Goal: Information Seeking & Learning: Learn about a topic

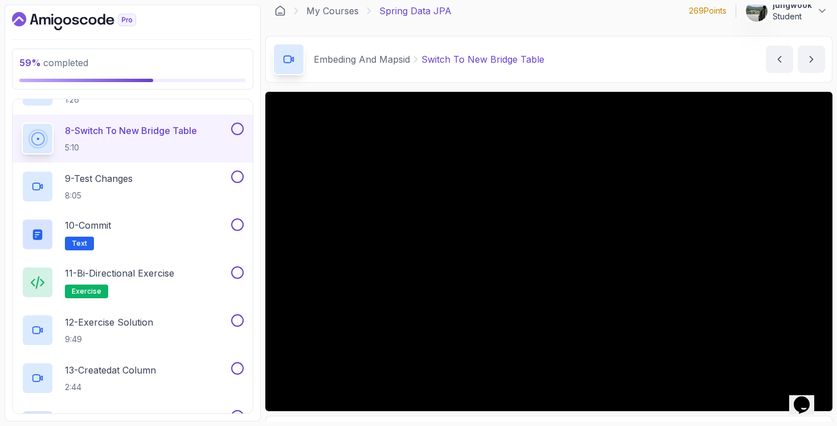
scroll to position [817, 0]
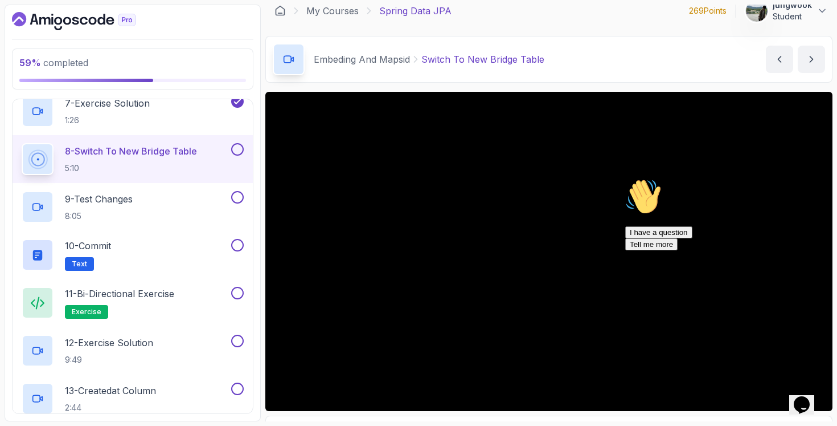
click at [809, 396] on icon "$i18n('chat', 'chat_widget')" at bounding box center [802, 404] width 16 height 17
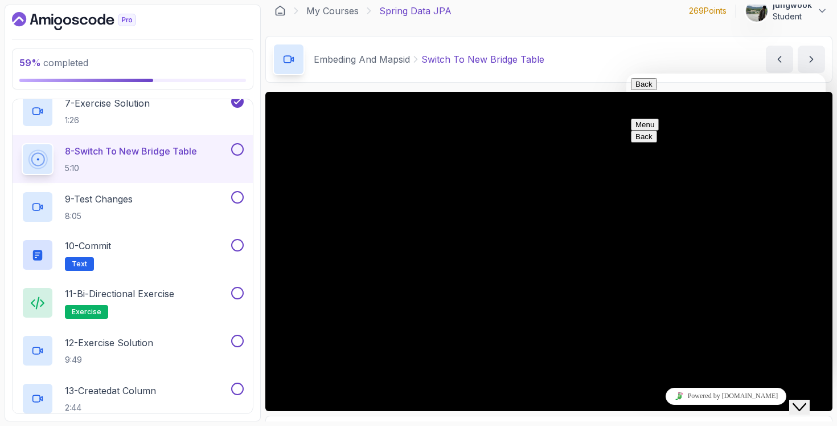
click at [807, 400] on icon "Close Chat This icon closes the chat window." at bounding box center [800, 407] width 14 height 14
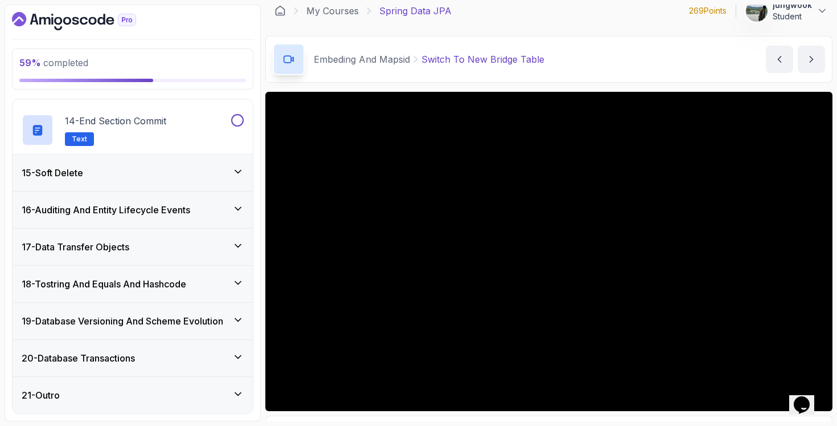
scroll to position [1013, 0]
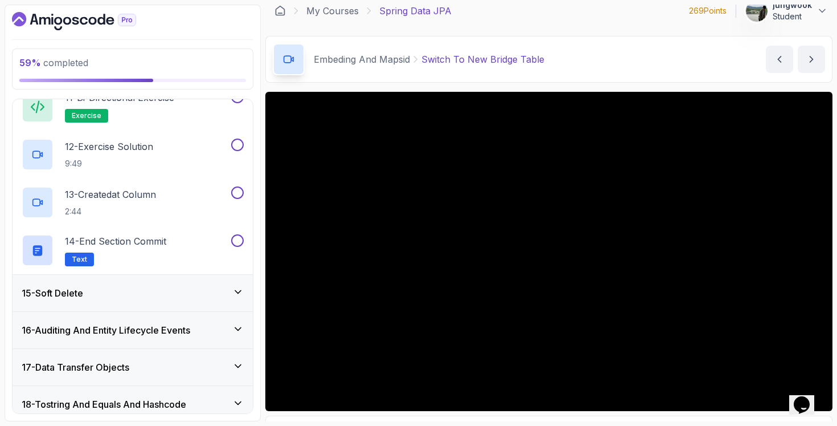
click at [232, 289] on div "15 - Soft Delete" at bounding box center [133, 293] width 222 height 14
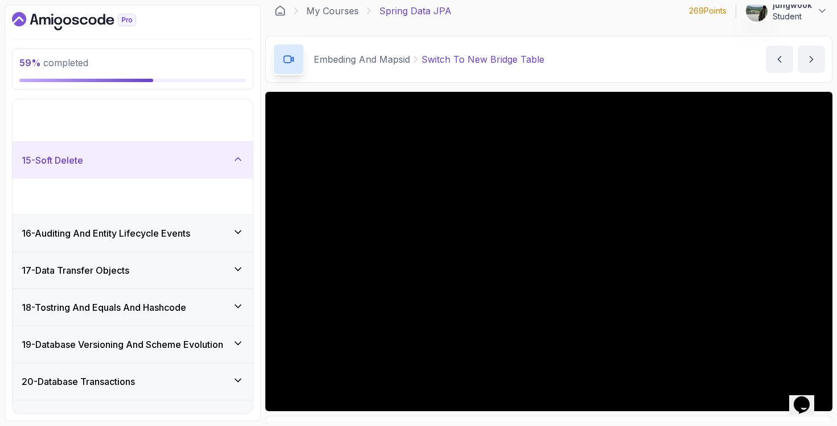
scroll to position [463, 0]
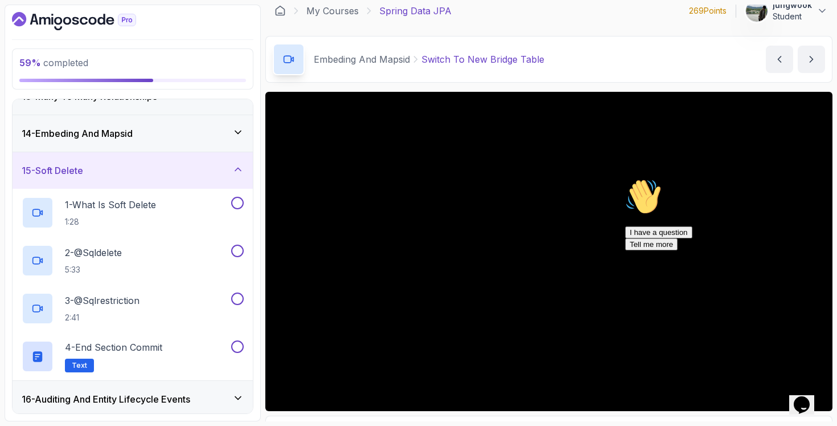
click at [169, 394] on h3 "16 - Auditing And Entity Lifecycle Events" at bounding box center [106, 399] width 169 height 14
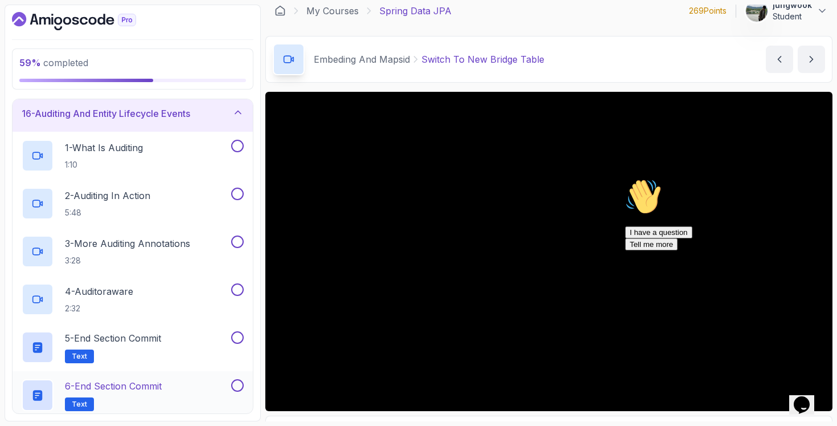
scroll to position [346, 0]
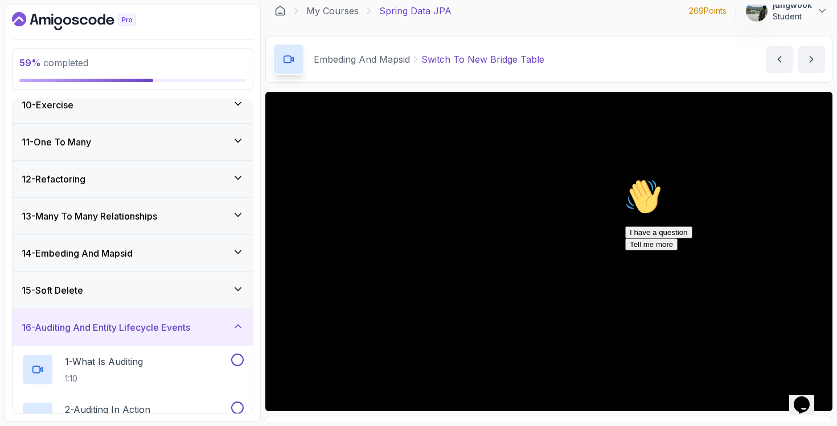
click at [197, 287] on div "15 - Soft Delete" at bounding box center [133, 290] width 222 height 14
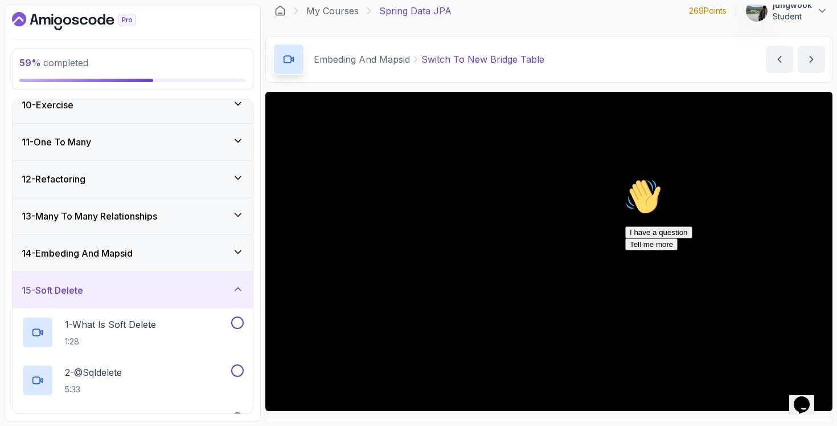
click at [214, 257] on div "14 - Embeding And Mapsid" at bounding box center [133, 253] width 222 height 14
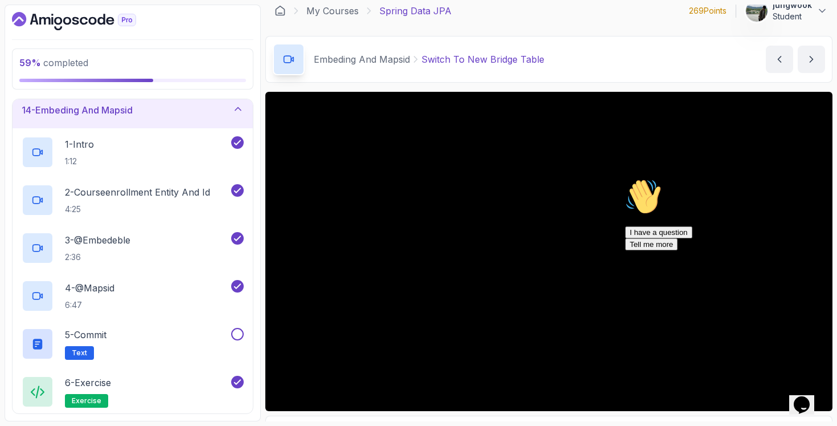
scroll to position [563, 0]
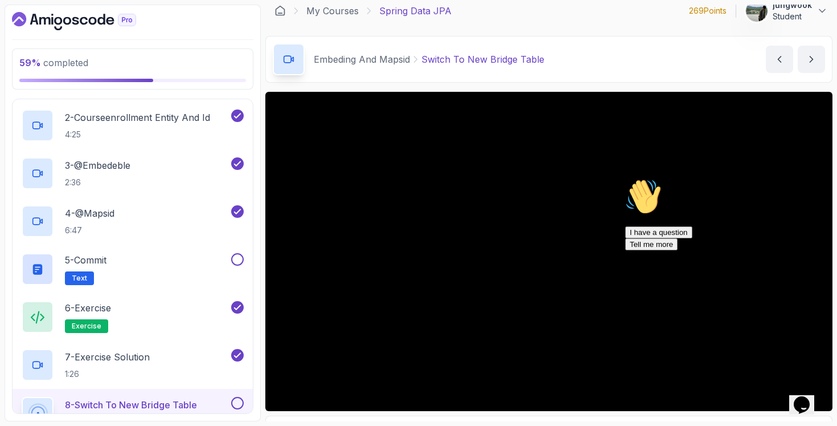
click at [625, 178] on icon "Chat attention grabber" at bounding box center [625, 178] width 0 height 0
click at [811, 395] on div "Opens Chat This icon Opens the chat window." at bounding box center [802, 404] width 18 height 18
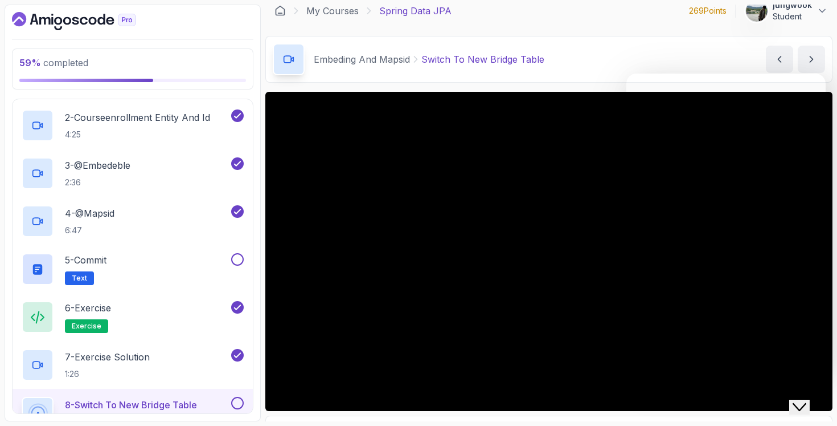
click at [807, 400] on div "Close Chat This icon closes the chat window." at bounding box center [800, 407] width 14 height 14
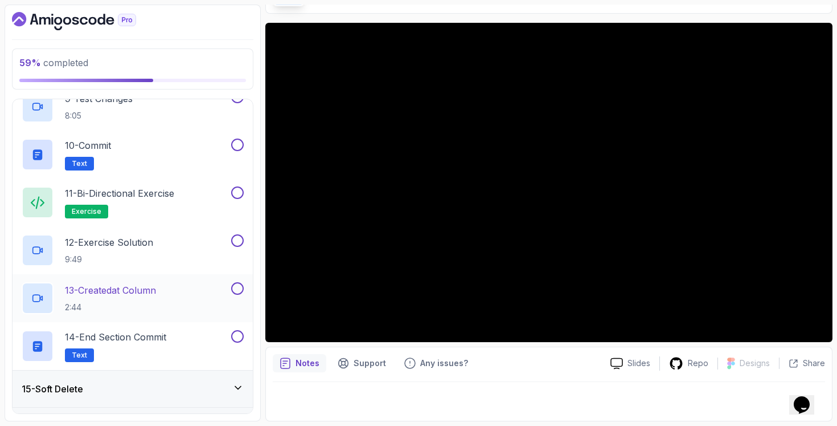
scroll to position [806, 0]
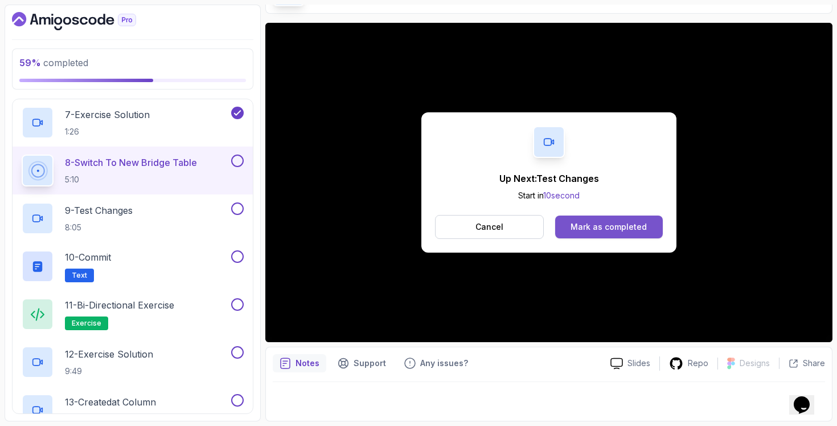
click at [584, 229] on div "Mark as completed" at bounding box center [609, 226] width 76 height 11
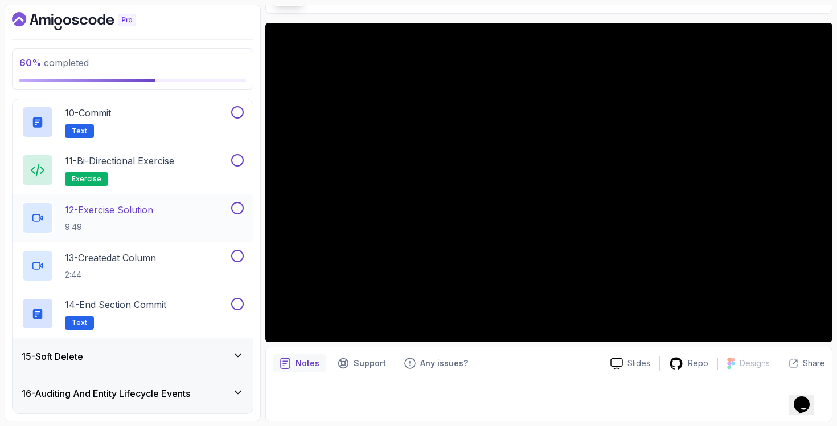
scroll to position [947, 0]
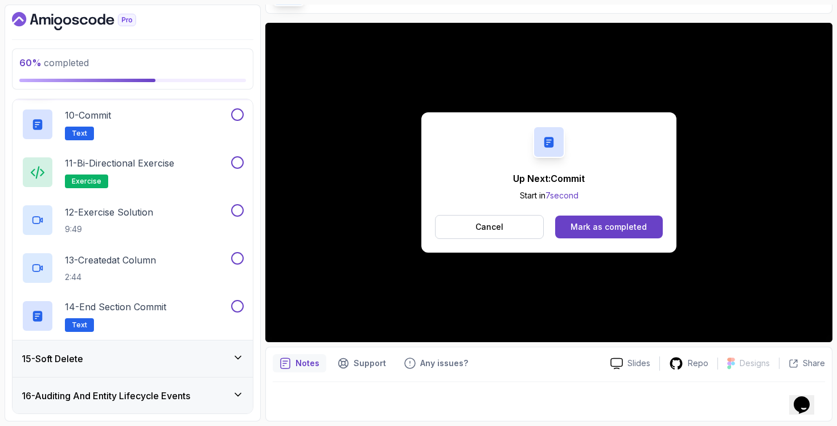
click at [677, 231] on div "Up Next: Commit Start in 7 second Cancel Mark as completed" at bounding box center [548, 182] width 567 height 319
click at [659, 231] on button "Mark as completed" at bounding box center [609, 226] width 108 height 23
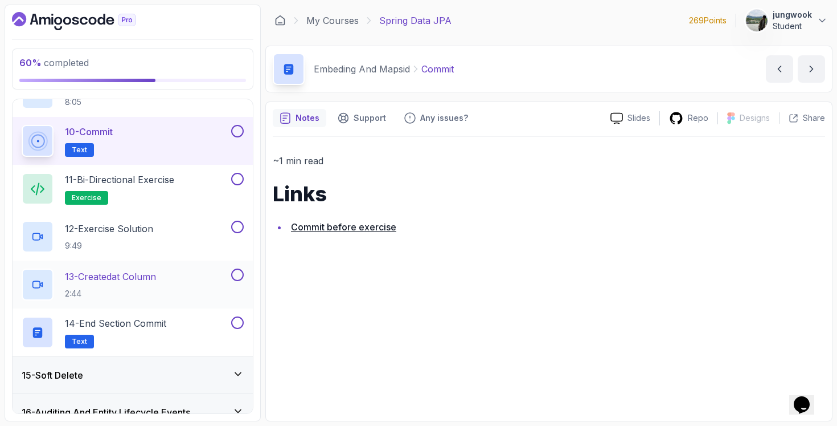
scroll to position [786, 0]
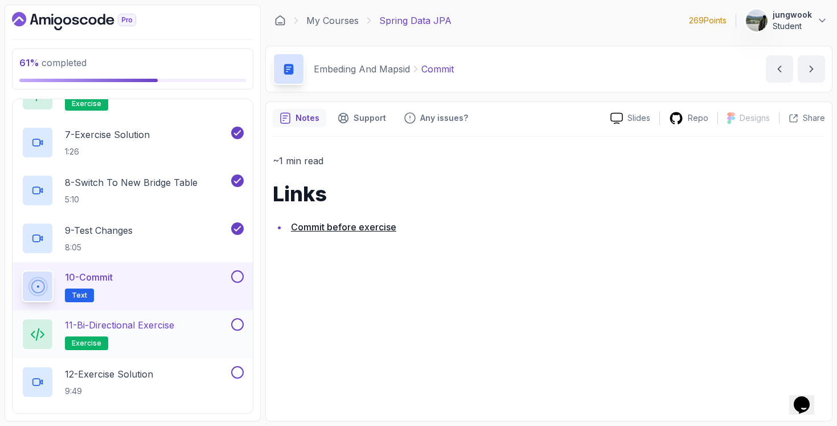
click at [223, 328] on div "11 - Bi-directional Exercise exercise" at bounding box center [125, 334] width 207 height 32
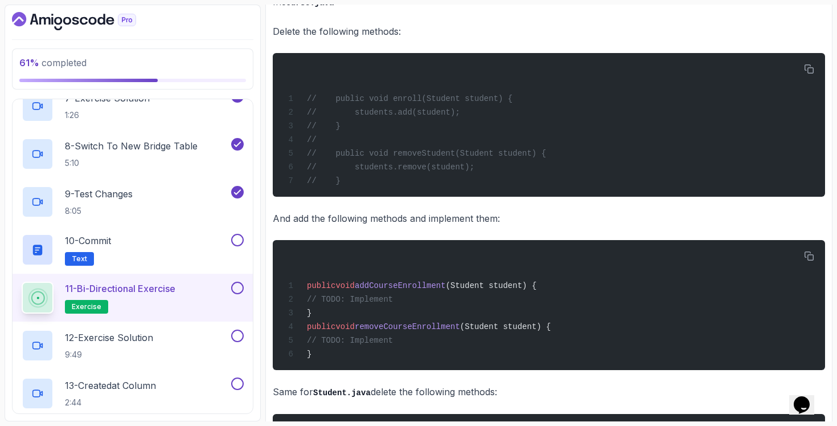
scroll to position [22, 0]
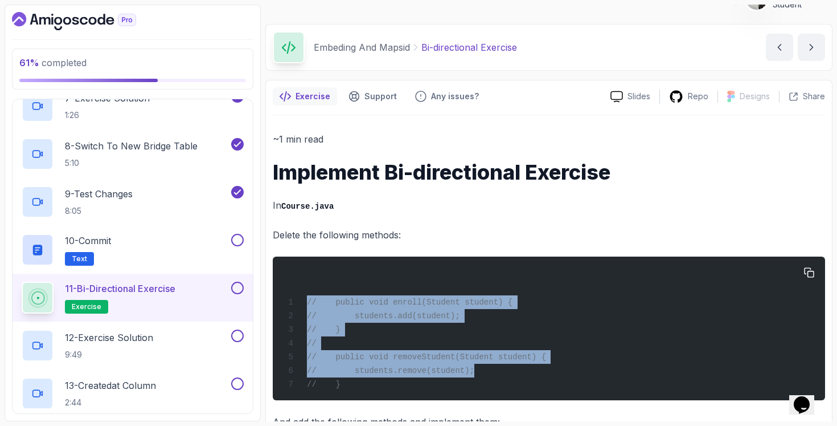
drag, startPoint x: 425, startPoint y: 289, endPoint x: 565, endPoint y: 375, distance: 164.4
click at [565, 375] on div "// public void enroll(Student student) { // students.add(student); // } // // p…" at bounding box center [549, 328] width 534 height 130
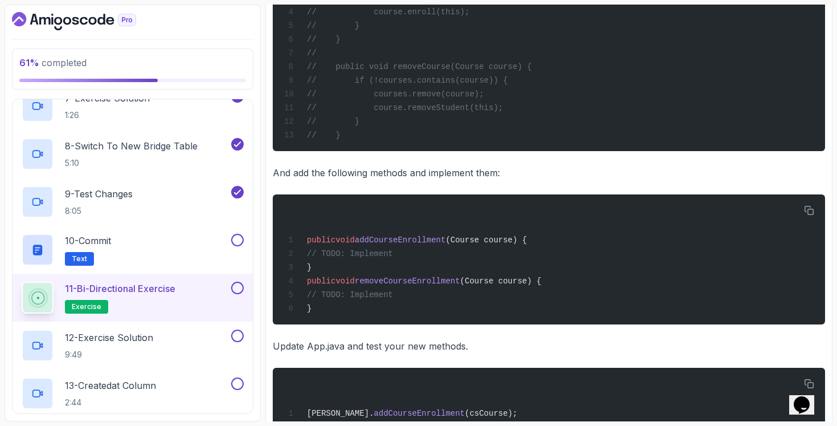
scroll to position [821, 0]
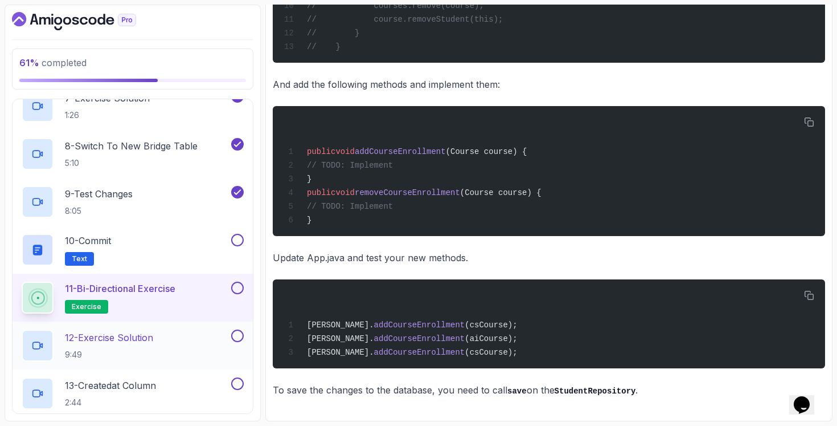
click at [202, 343] on div "12 - Exercise Solution 9:49" at bounding box center [125, 345] width 207 height 32
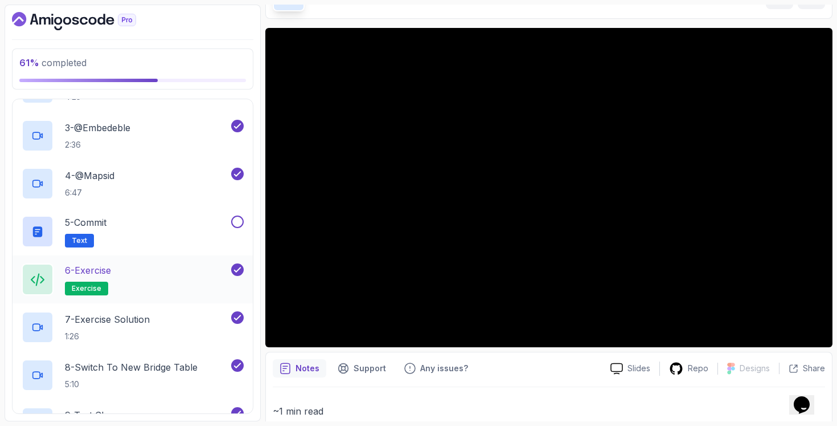
scroll to position [875, 0]
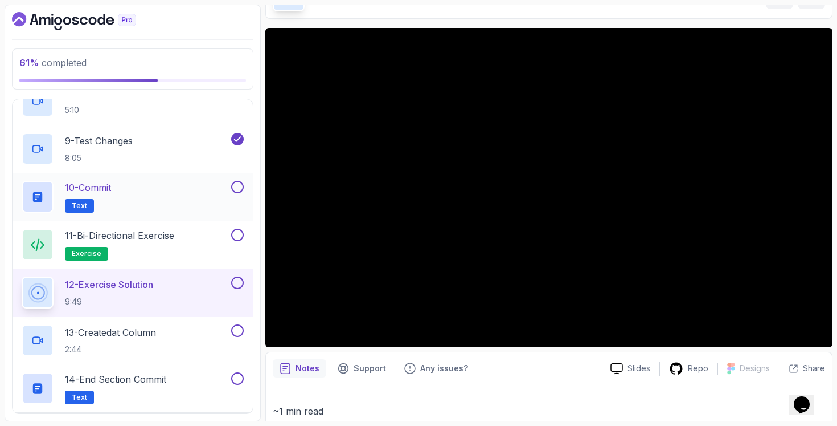
click at [235, 187] on button at bounding box center [237, 187] width 13 height 13
click at [238, 238] on button at bounding box center [237, 234] width 13 height 13
click at [236, 280] on button at bounding box center [237, 282] width 13 height 13
click at [238, 231] on button at bounding box center [237, 234] width 13 height 13
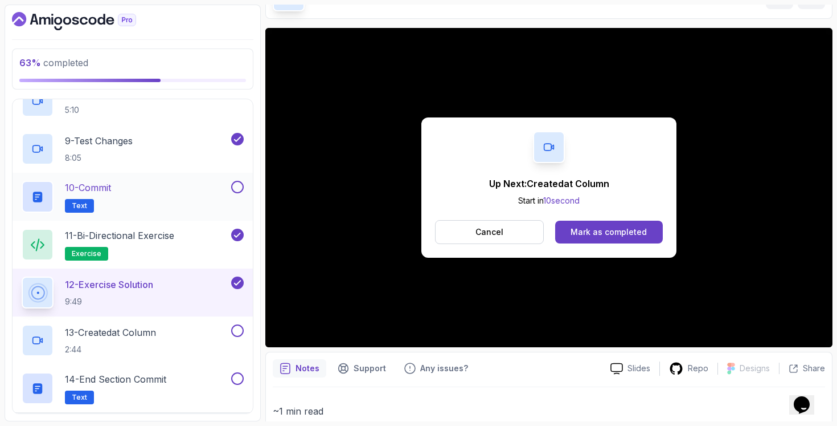
click at [241, 191] on button at bounding box center [237, 187] width 13 height 13
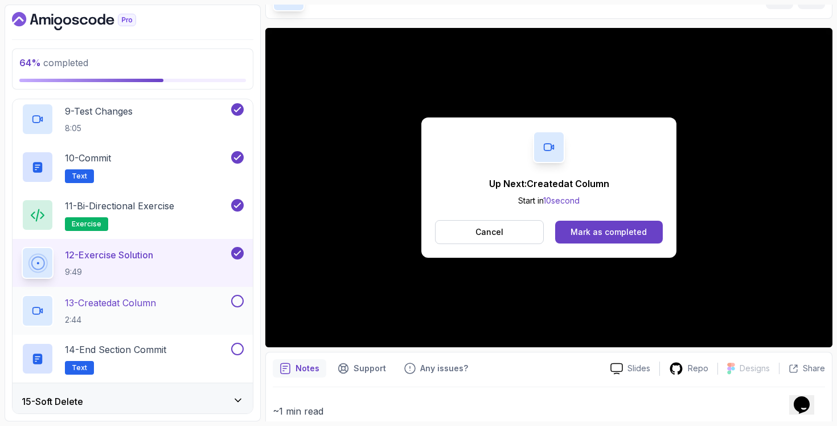
scroll to position [916, 0]
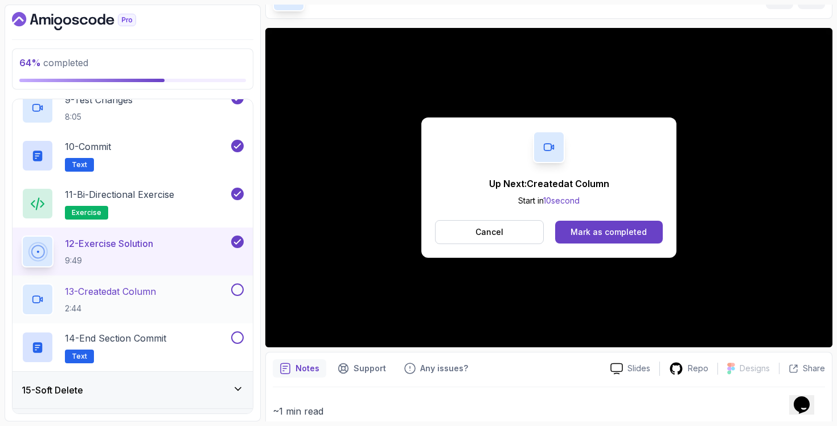
click at [190, 280] on div "13 - Createdat Column 2:44" at bounding box center [133, 299] width 240 height 48
click at [124, 304] on p "2:44" at bounding box center [110, 307] width 91 height 11
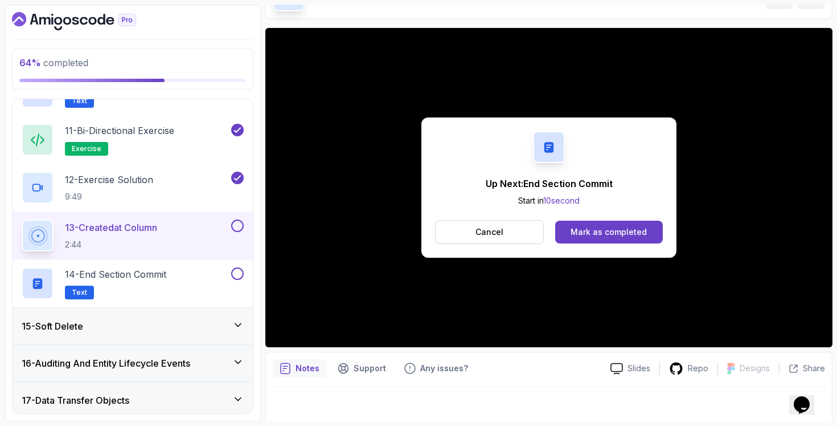
scroll to position [962, 0]
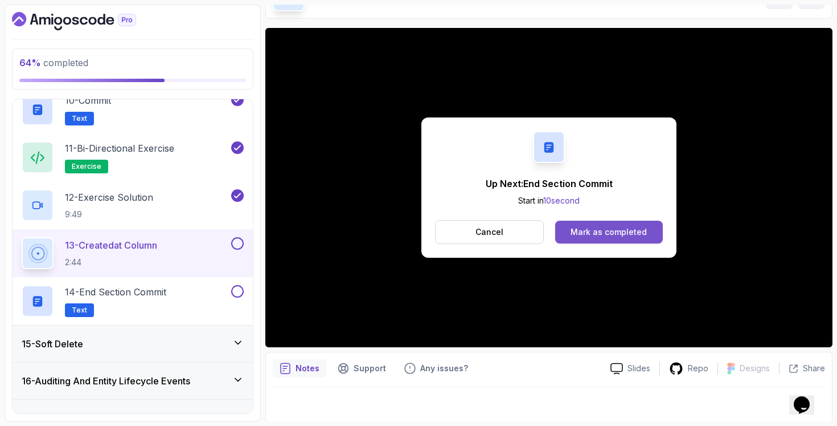
click at [593, 234] on div "Mark as completed" at bounding box center [609, 231] width 76 height 11
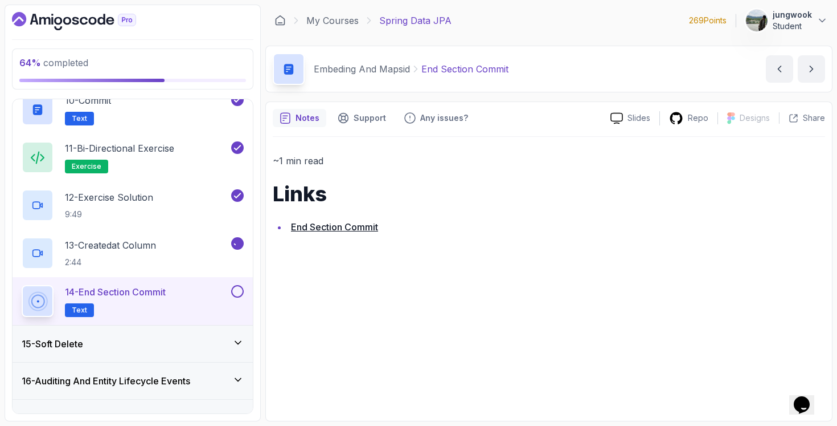
click at [219, 333] on div "15 - Soft Delete" at bounding box center [133, 343] width 240 height 36
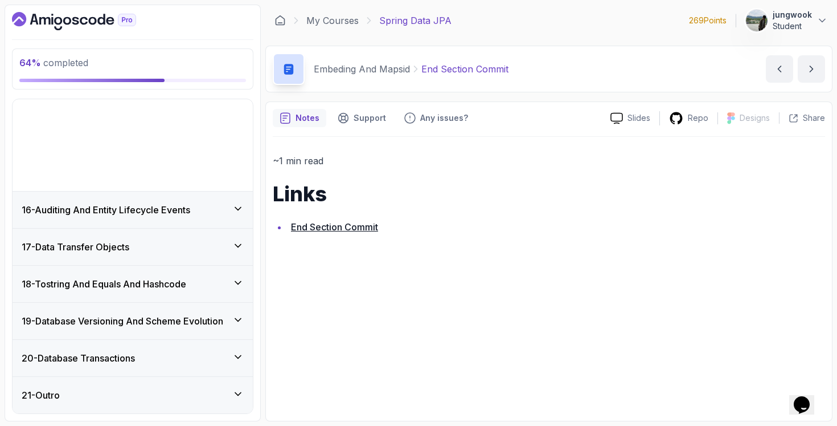
scroll to position [463, 0]
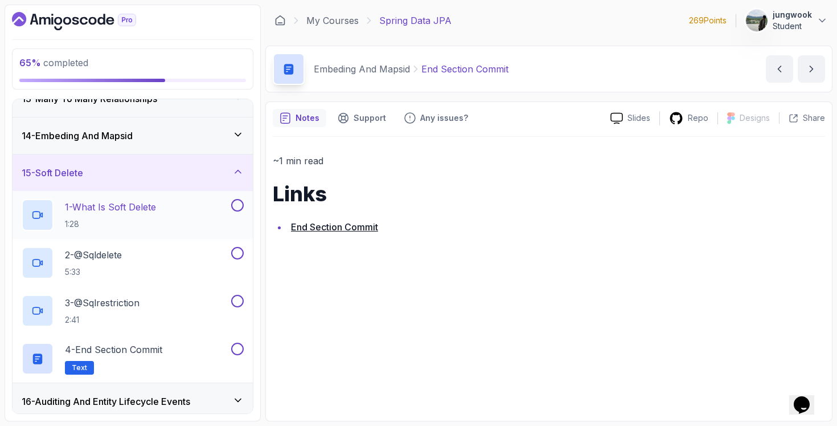
click at [198, 219] on div "1 - What Is Soft Delete 1:28" at bounding box center [125, 215] width 207 height 32
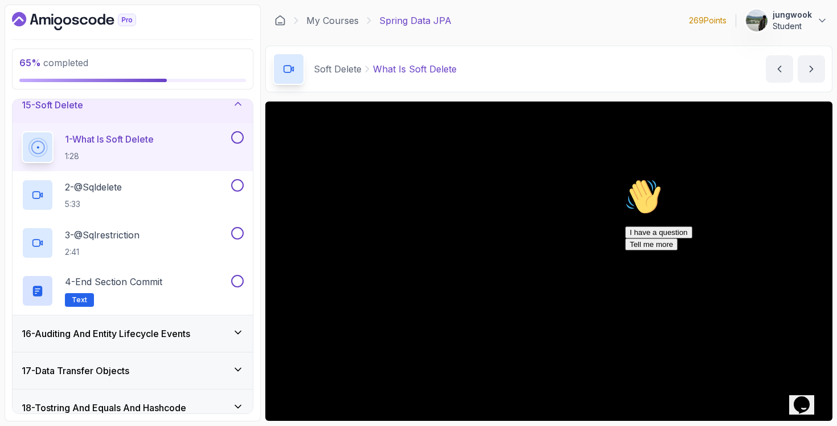
scroll to position [544, 0]
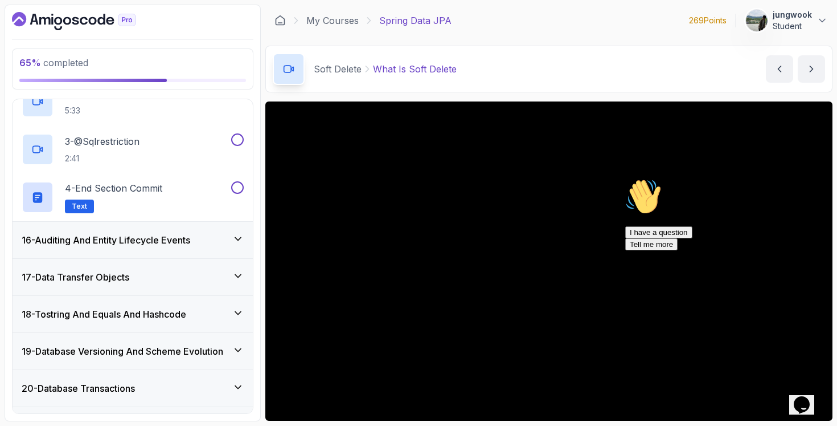
click at [174, 242] on h3 "16 - Auditing And Entity Lifecycle Events" at bounding box center [106, 240] width 169 height 14
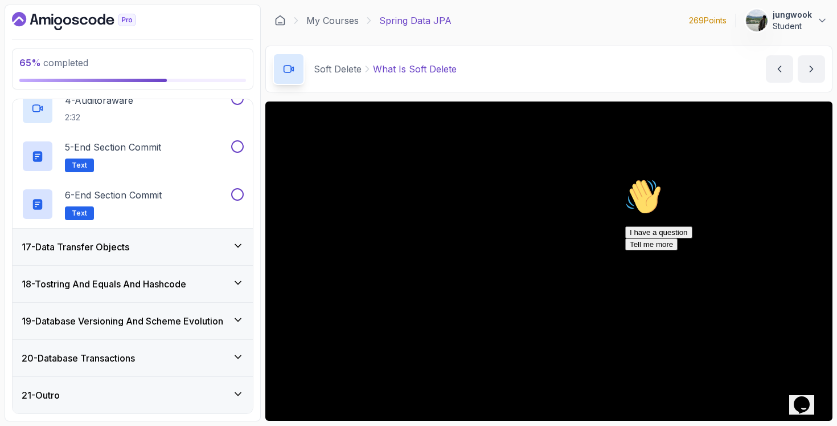
click at [169, 253] on div "17 - Data Transfer Objects" at bounding box center [133, 247] width 222 height 14
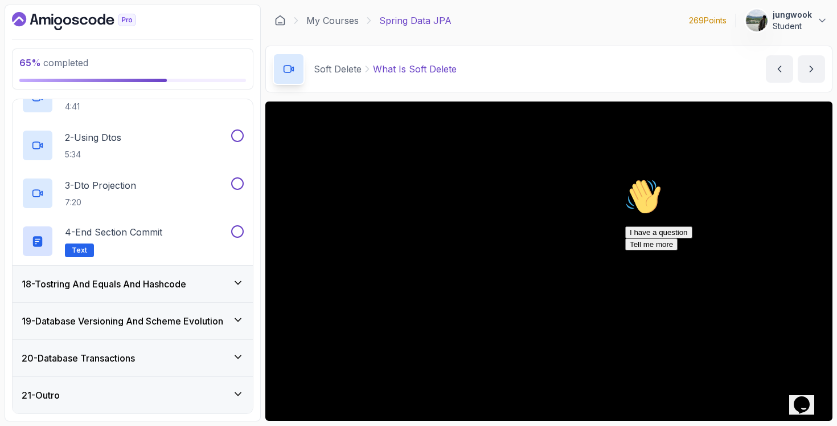
click at [141, 290] on h3 "18 - Tostring And Equals And Hashcode" at bounding box center [104, 284] width 165 height 14
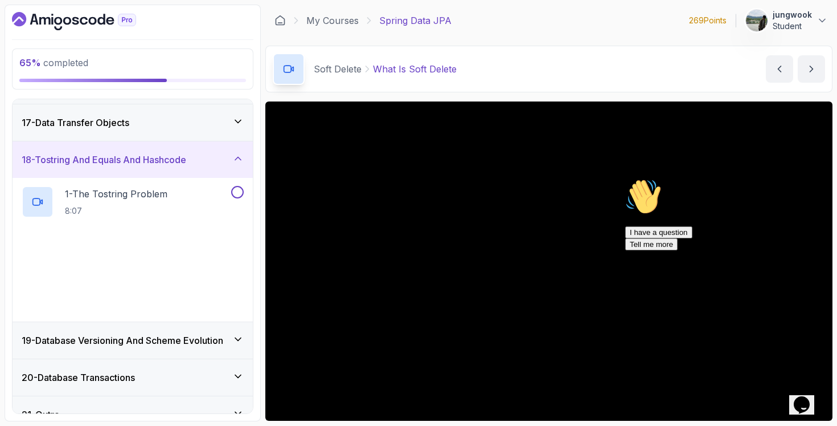
scroll to position [607, 0]
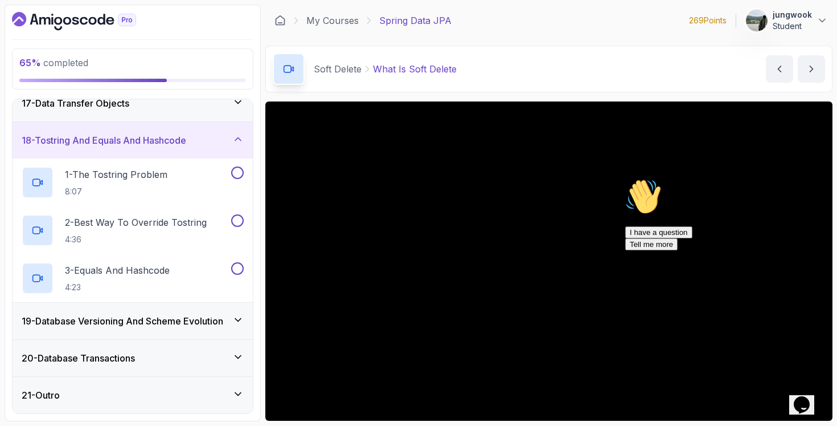
click at [145, 313] on div "19 - Database Versioning And Scheme Evolution" at bounding box center [133, 320] width 240 height 36
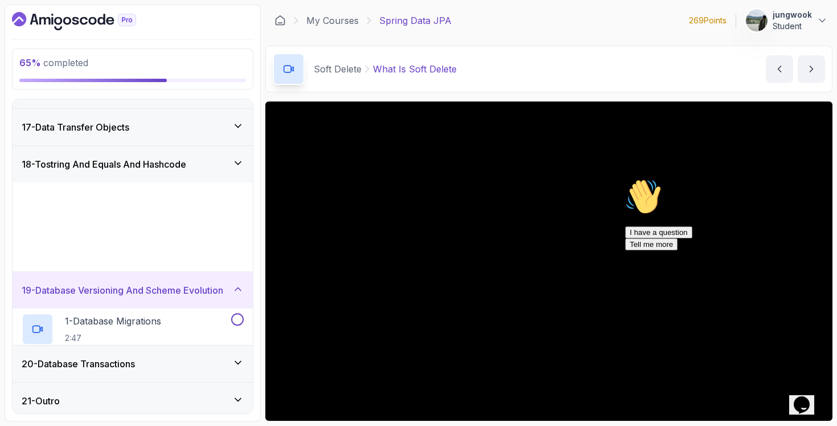
scroll to position [559, 0]
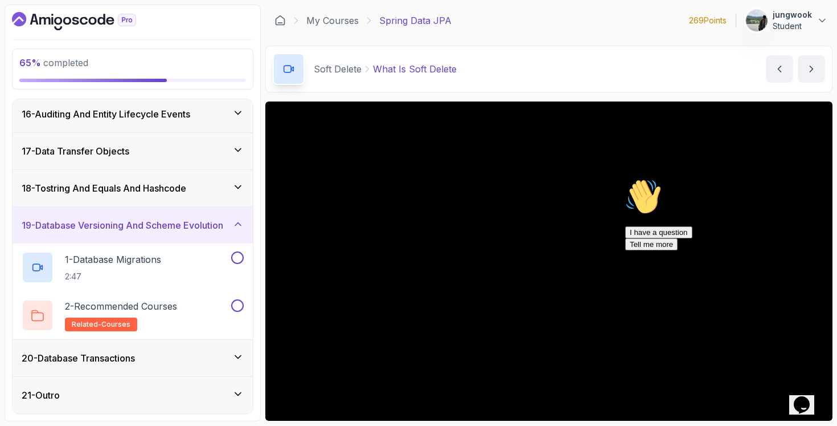
click at [129, 358] on h3 "20 - Database Transactions" at bounding box center [78, 358] width 113 height 14
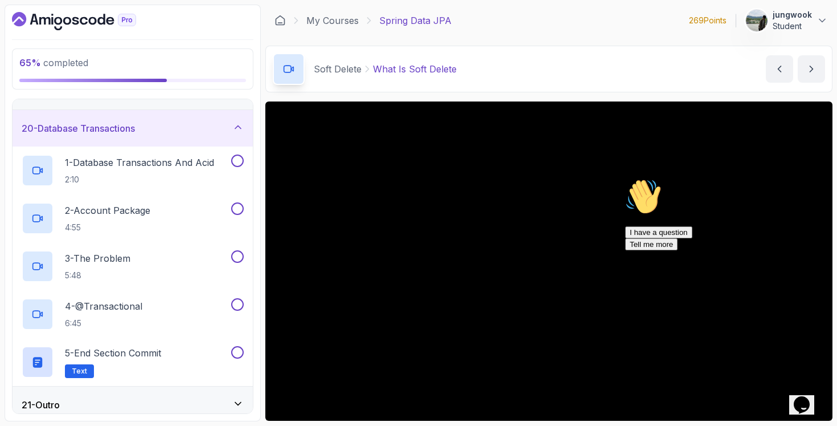
scroll to position [702, 0]
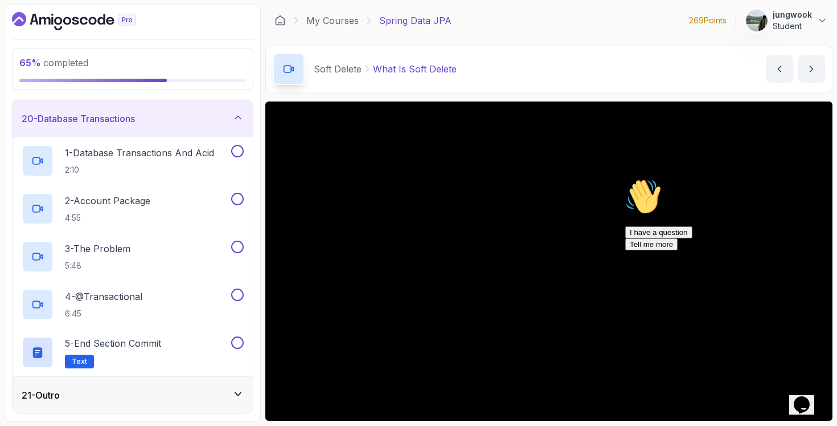
click at [809, 396] on icon "$i18n('chat', 'chat_widget')" at bounding box center [802, 404] width 16 height 17
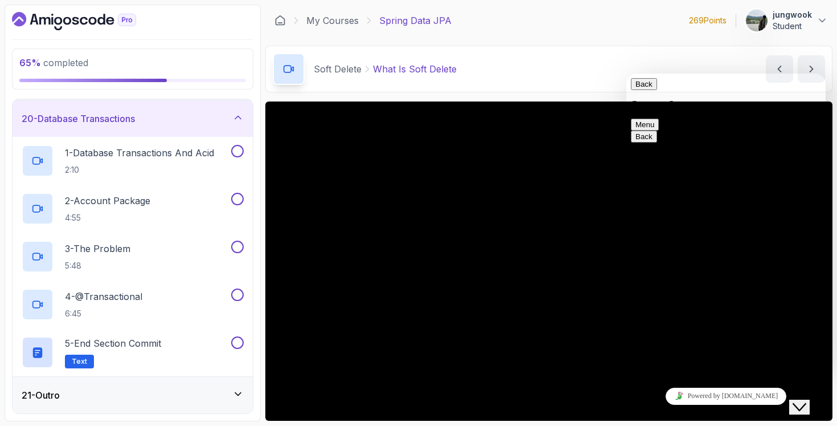
click at [807, 400] on icon "Close Chat This icon closes the chat window." at bounding box center [800, 407] width 14 height 14
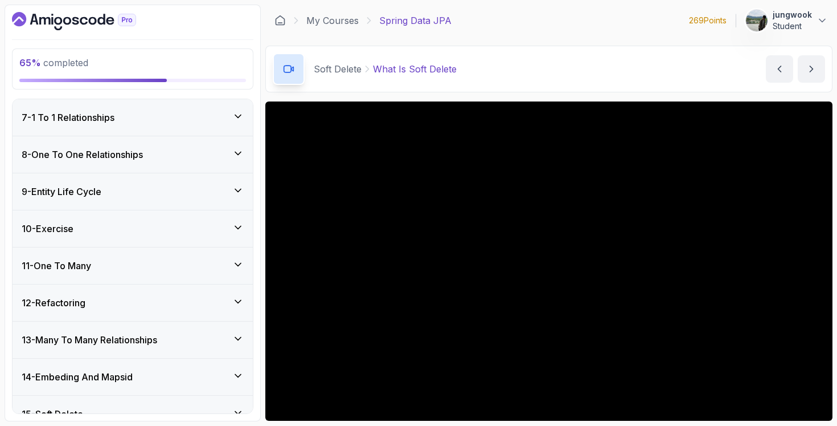
scroll to position [321, 0]
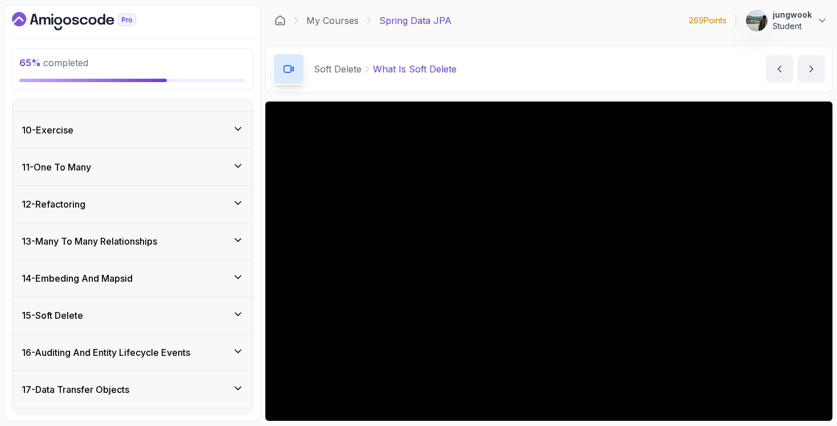
click at [168, 346] on h3 "16 - Auditing And Entity Lifecycle Events" at bounding box center [106, 352] width 169 height 14
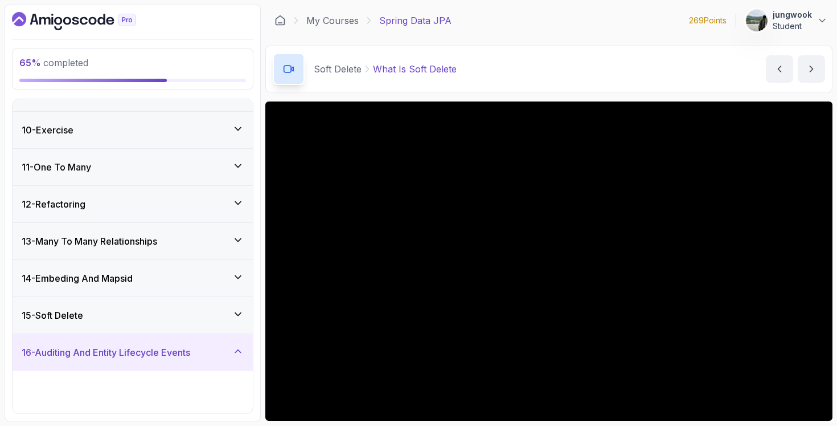
click at [177, 326] on div "15 - Soft Delete" at bounding box center [133, 315] width 240 height 36
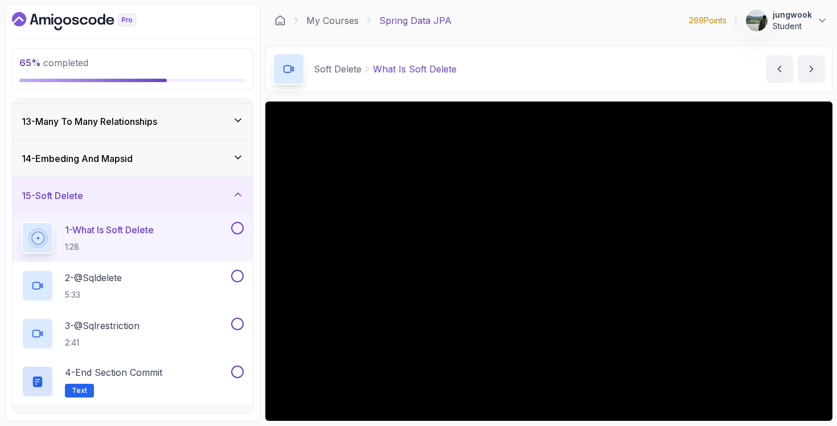
scroll to position [537, 0]
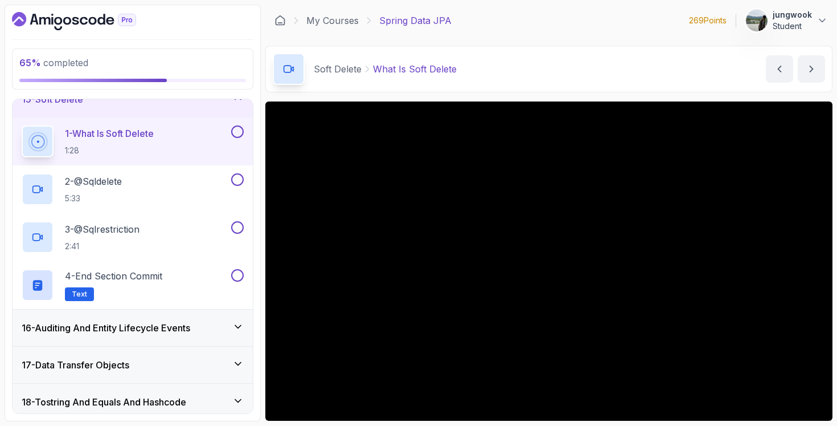
click at [171, 337] on div "16 - Auditing And Entity Lifecycle Events" at bounding box center [133, 327] width 240 height 36
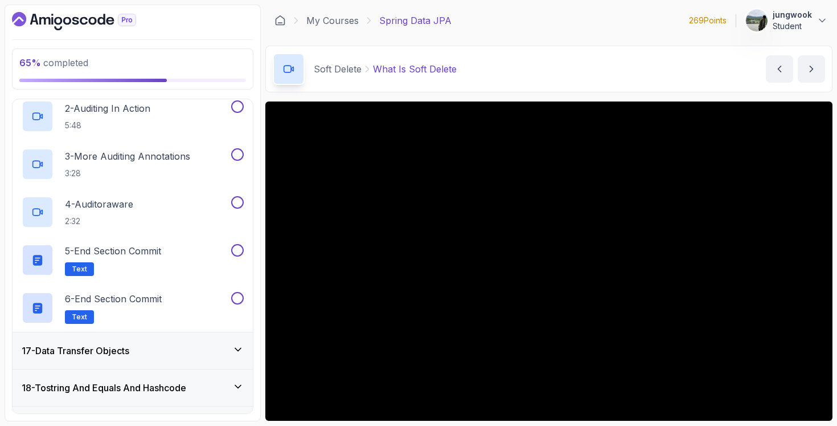
click at [167, 344] on div "17 - Data Transfer Objects" at bounding box center [133, 351] width 222 height 14
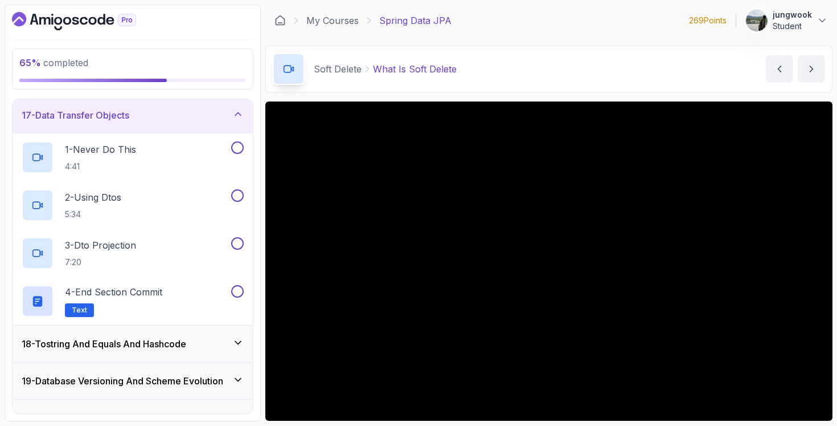
scroll to position [549, 0]
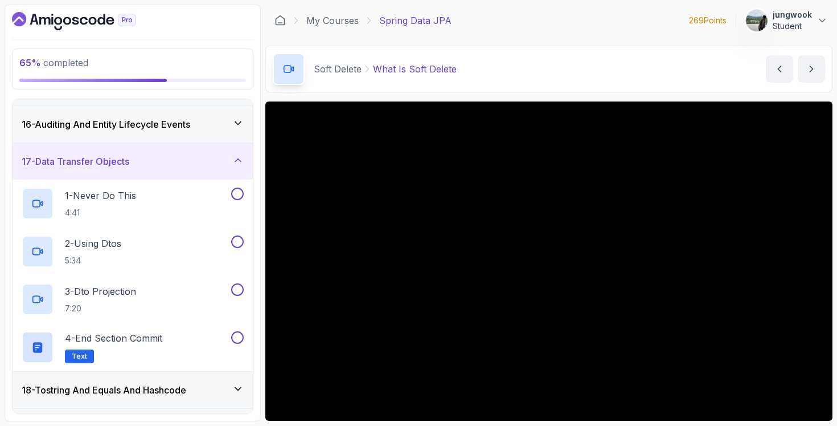
click at [129, 121] on h3 "16 - Auditing And Entity Lifecycle Events" at bounding box center [106, 124] width 169 height 14
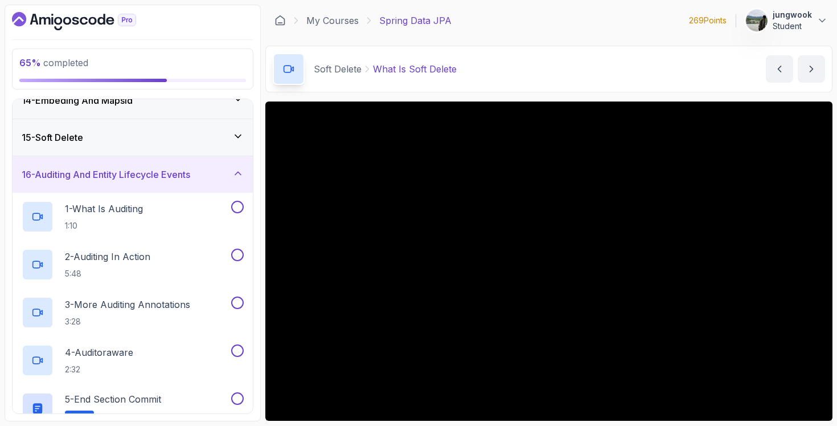
click at [132, 138] on div "15 - Soft Delete" at bounding box center [133, 137] width 222 height 14
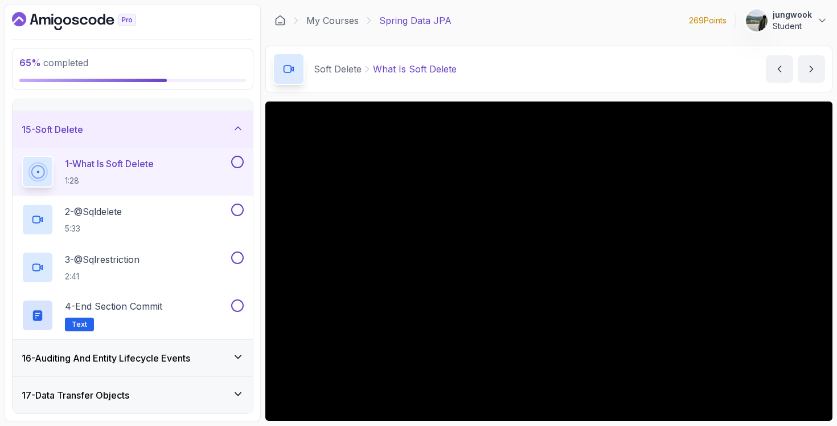
scroll to position [510, 0]
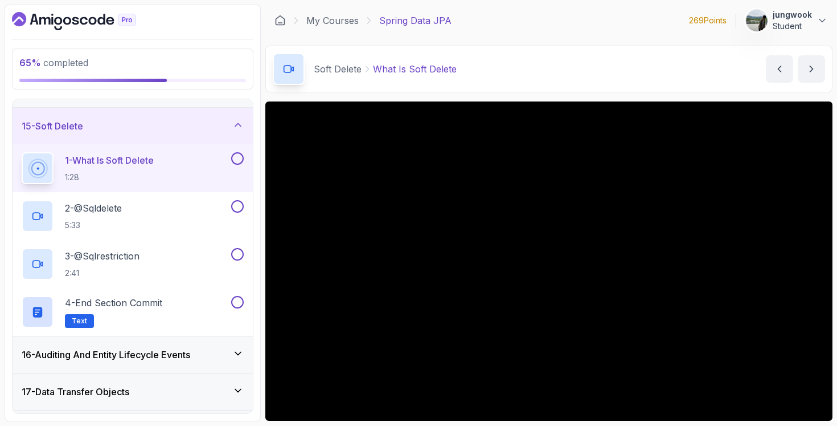
click at [222, 369] on div "16 - Auditing And Entity Lifecycle Events" at bounding box center [133, 354] width 240 height 36
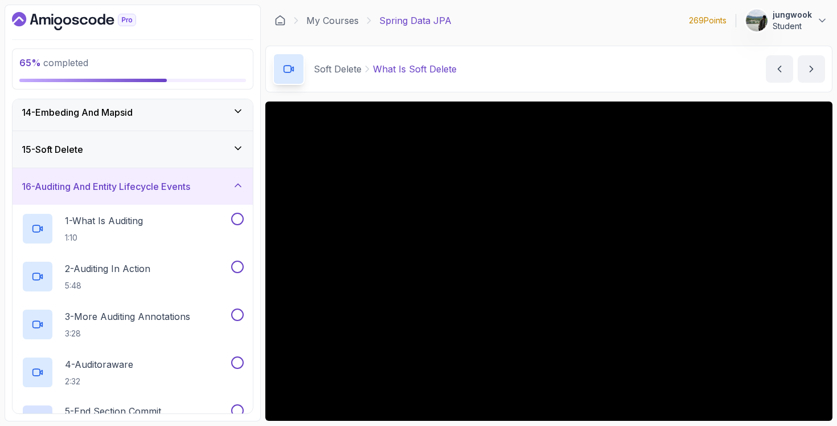
scroll to position [343, 0]
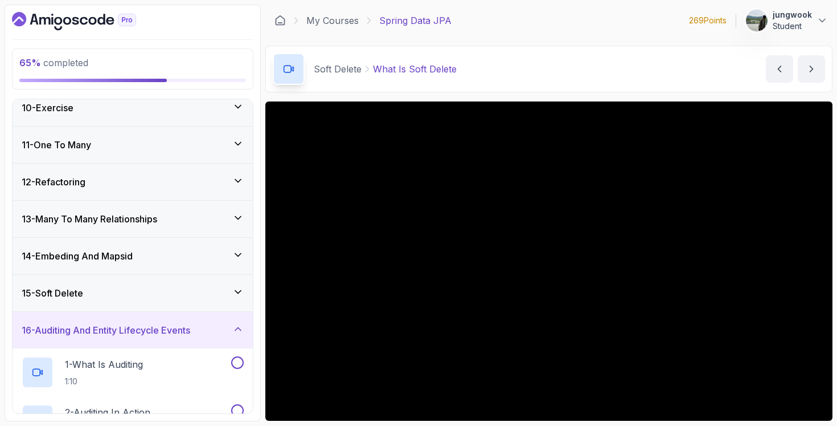
click at [211, 299] on div "15 - Soft Delete" at bounding box center [133, 293] width 222 height 14
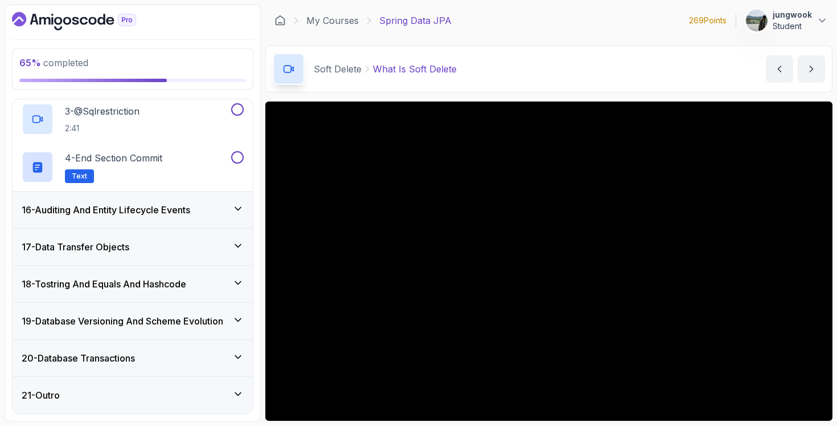
scroll to position [476, 0]
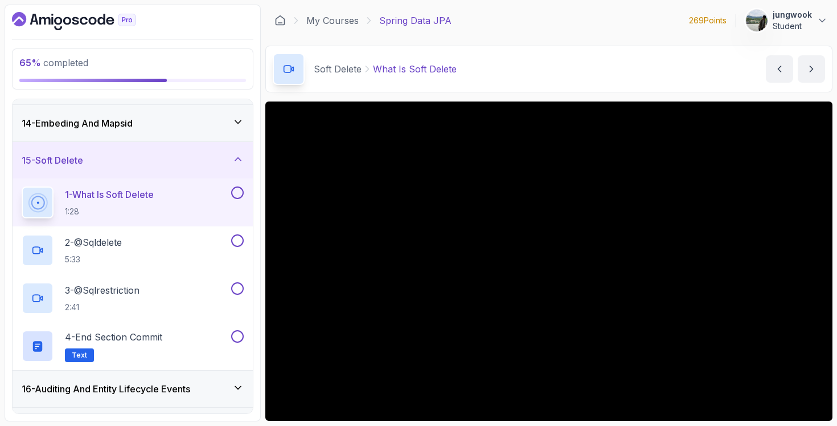
click at [171, 125] on div "14 - Embeding And Mapsid" at bounding box center [133, 123] width 222 height 14
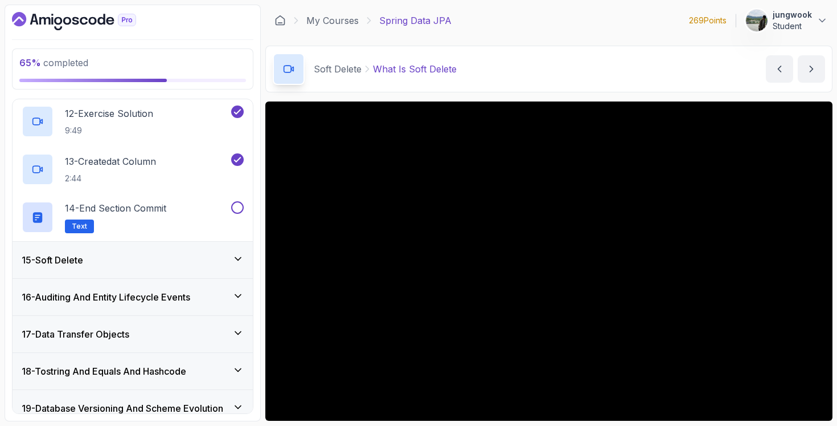
scroll to position [1133, 0]
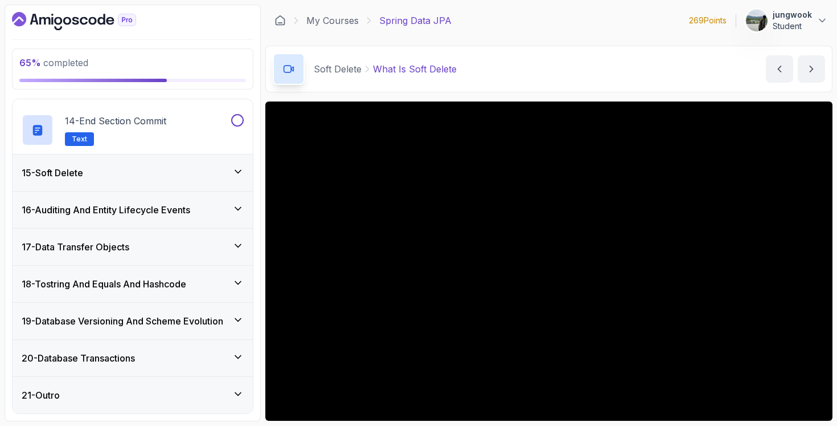
click at [220, 154] on div "15 - Soft Delete" at bounding box center [133, 172] width 240 height 36
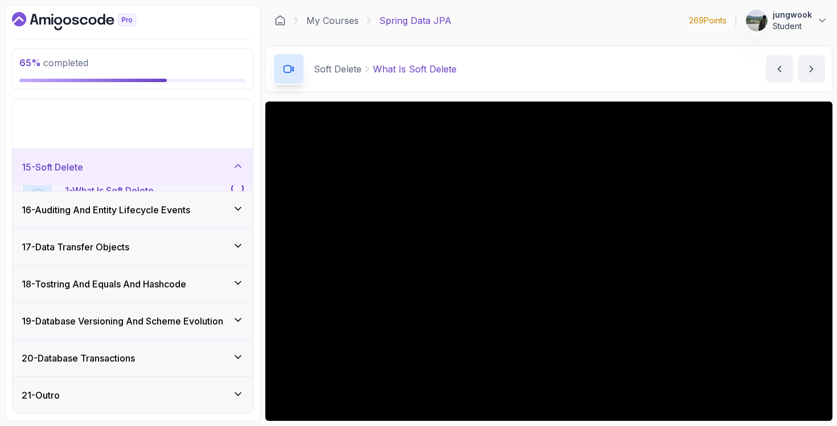
scroll to position [463, 0]
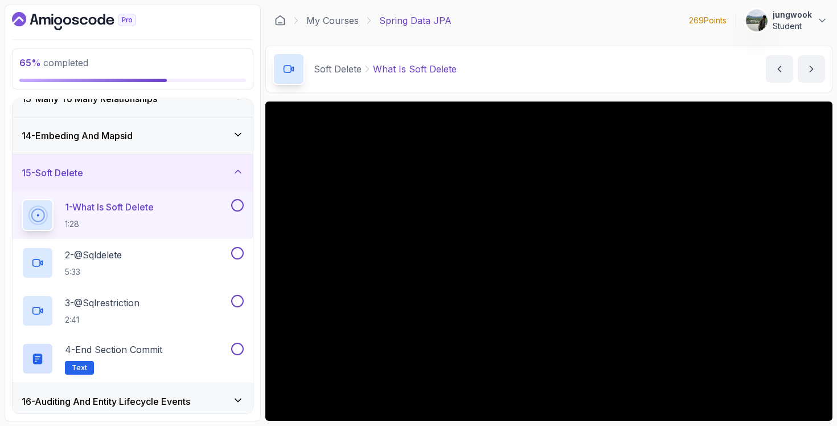
click at [187, 202] on div "1 - What Is Soft Delete 1:28" at bounding box center [125, 215] width 207 height 32
click at [198, 202] on div "1 - What Is Soft Delete 1:28" at bounding box center [125, 215] width 207 height 32
click at [230, 212] on button "1 - What Is Soft Delete 1:28" at bounding box center [133, 215] width 222 height 32
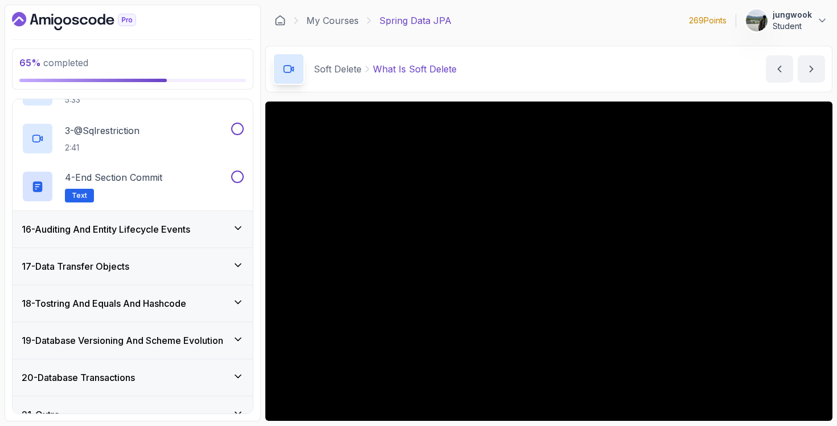
scroll to position [655, 0]
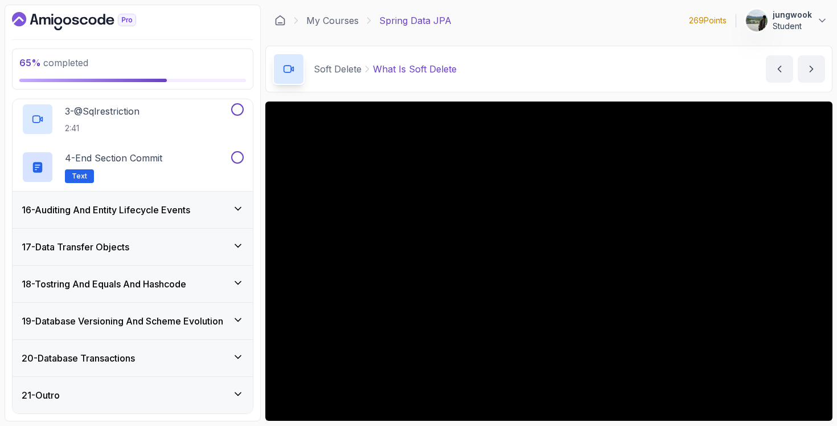
click at [190, 211] on h3 "16 - Auditing And Entity Lifecycle Events" at bounding box center [106, 210] width 169 height 14
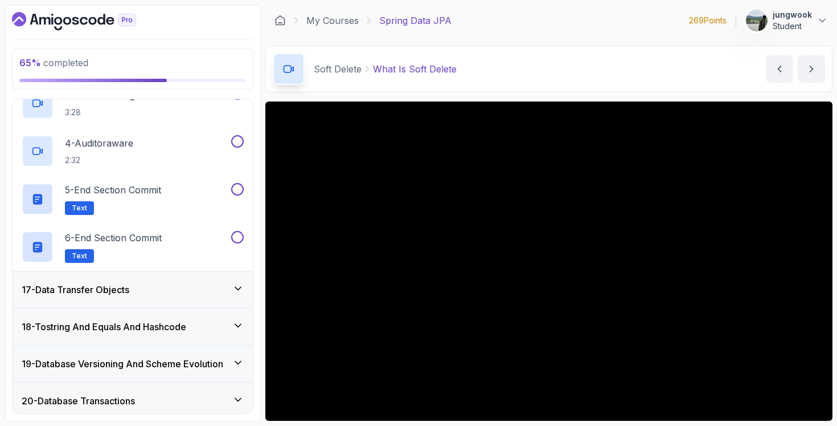
click at [185, 284] on div "17 - Data Transfer Objects" at bounding box center [133, 290] width 222 height 14
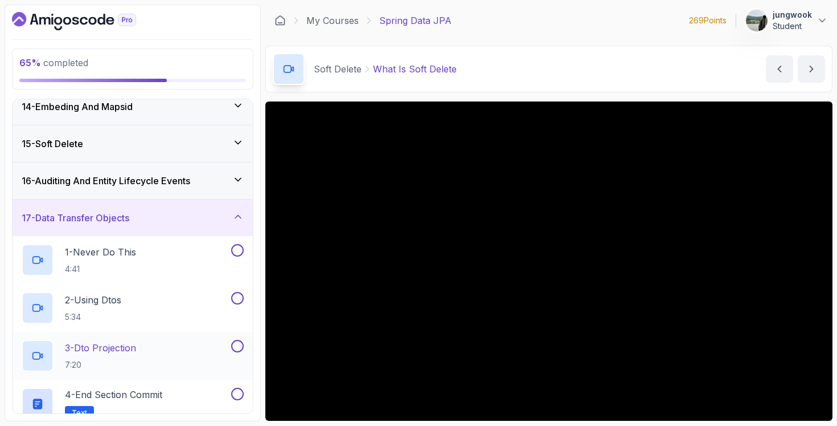
scroll to position [427, 0]
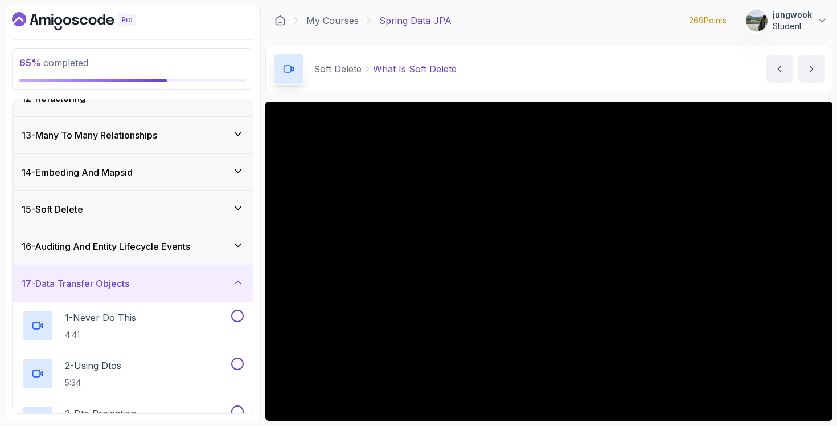
click at [211, 215] on div "15 - Soft Delete" at bounding box center [133, 209] width 240 height 36
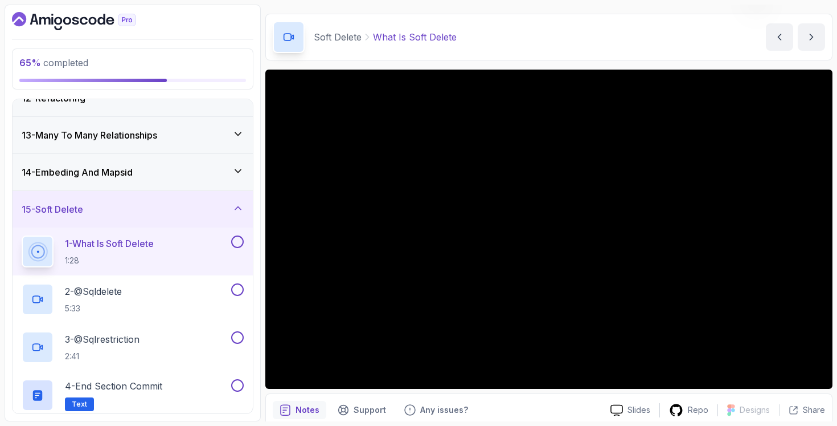
scroll to position [51, 0]
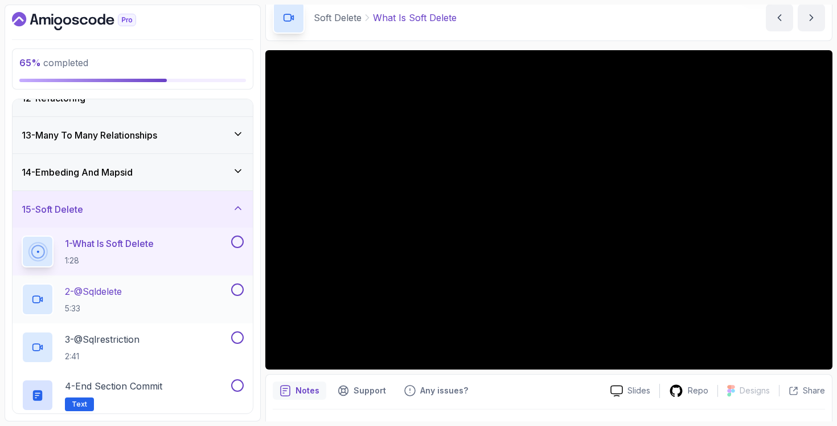
click at [185, 302] on div "2 - @Sqldelete 5:33" at bounding box center [125, 299] width 207 height 32
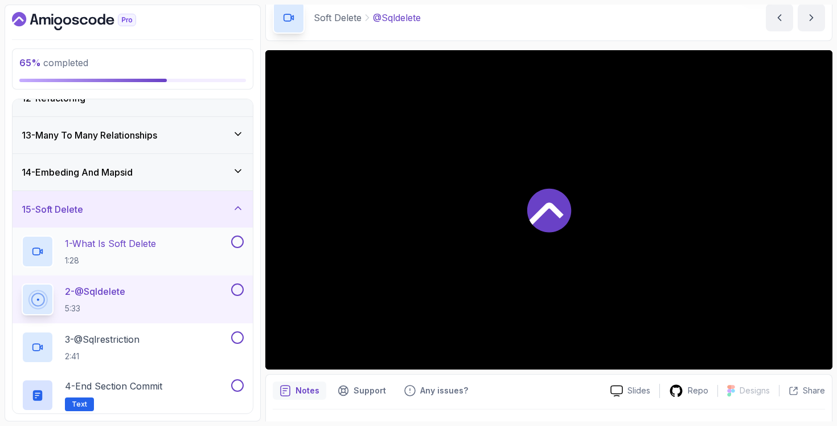
click at [189, 258] on div "1 - What Is Soft Delete 1:28" at bounding box center [125, 251] width 207 height 32
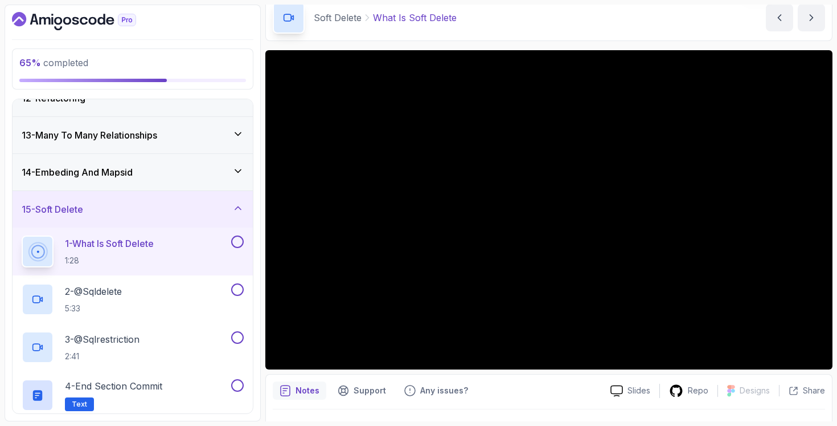
click at [549, 401] on div "Notes Support Any issues? Slides Repo Designs Design not available Share" at bounding box center [548, 411] width 567 height 75
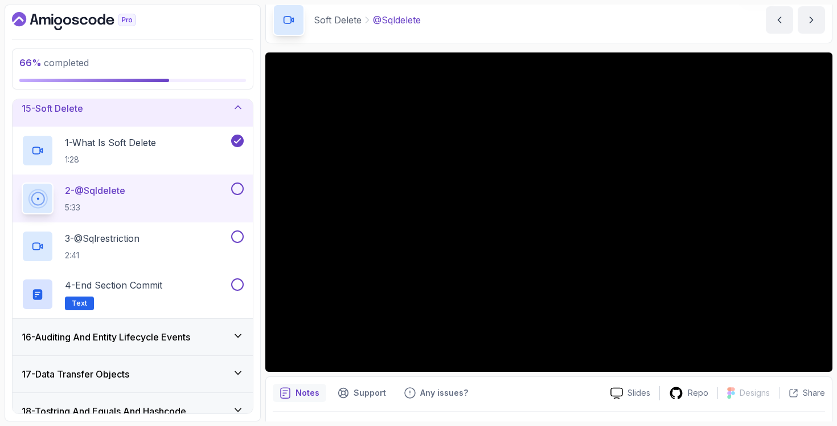
scroll to position [49, 0]
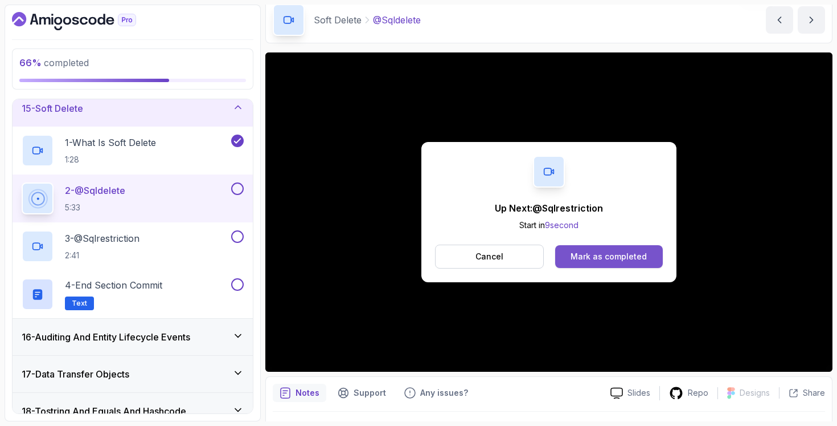
click at [559, 253] on button "Mark as completed" at bounding box center [609, 256] width 108 height 23
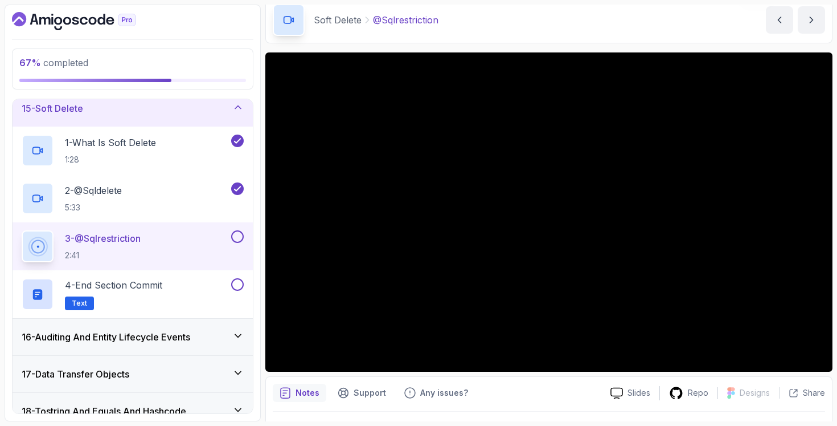
click at [165, 332] on h3 "16 - Auditing And Entity Lifecycle Events" at bounding box center [106, 337] width 169 height 14
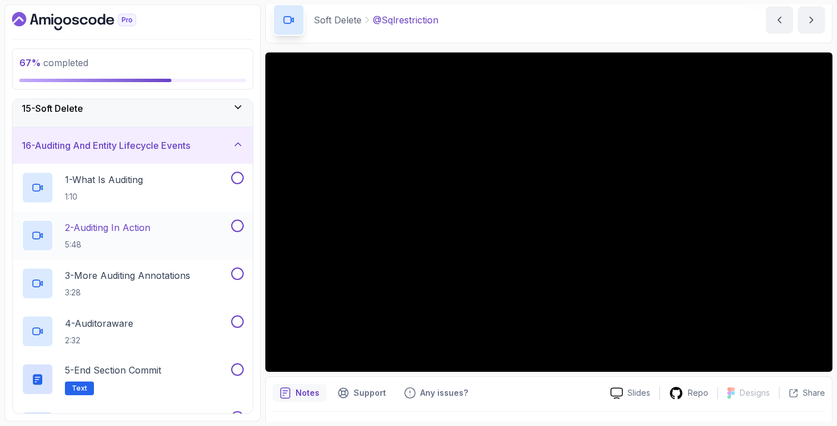
scroll to position [651, 0]
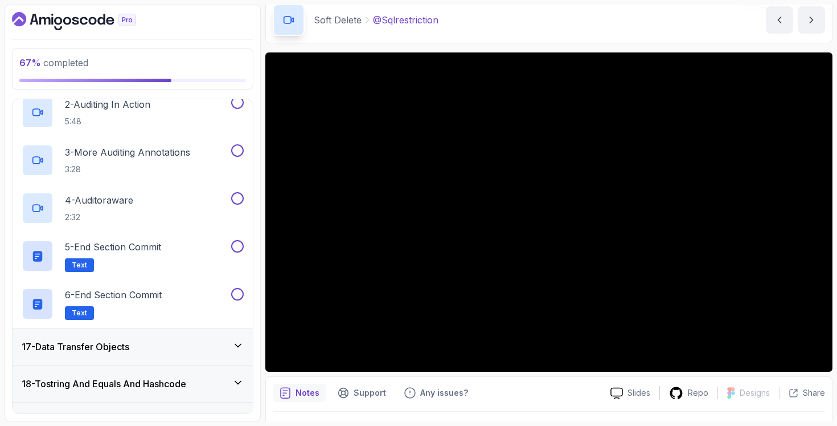
click at [157, 334] on div "17 - Data Transfer Objects" at bounding box center [133, 346] width 240 height 36
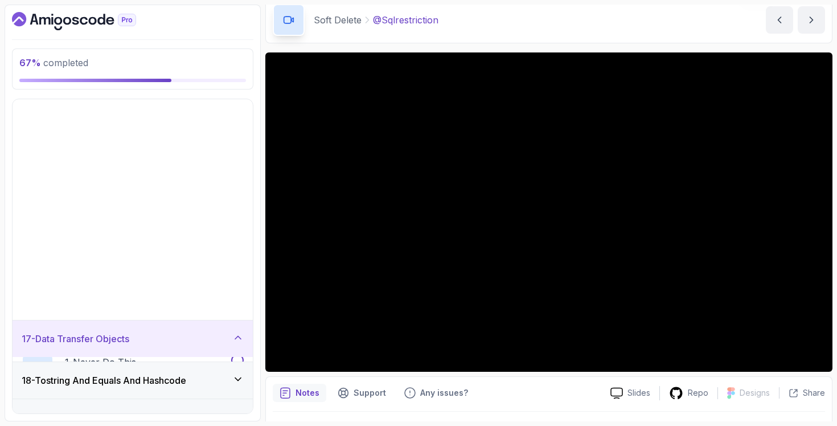
scroll to position [463, 0]
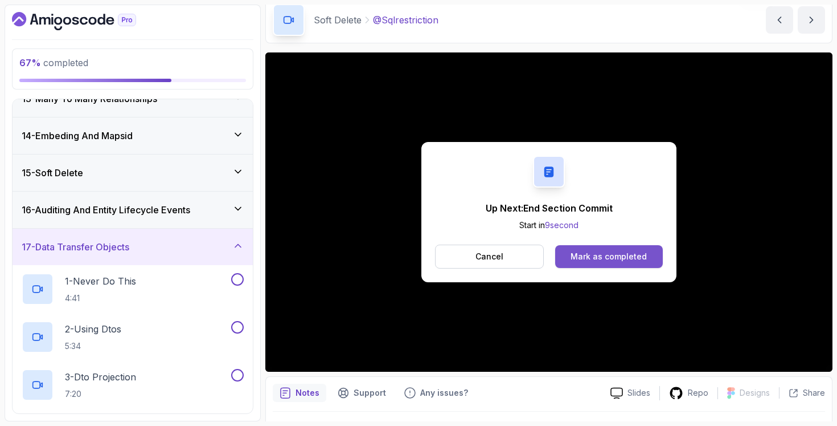
click at [569, 265] on button "Mark as completed" at bounding box center [609, 256] width 108 height 23
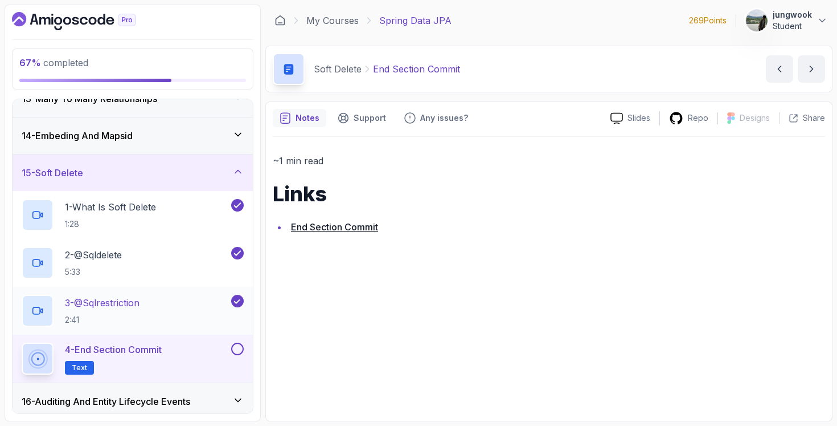
scroll to position [655, 0]
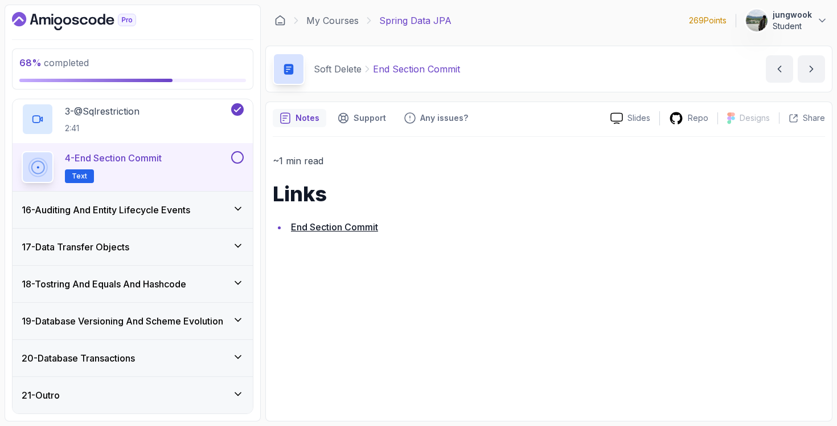
click at [231, 215] on div "16 - Auditing And Entity Lifecycle Events" at bounding box center [133, 210] width 222 height 14
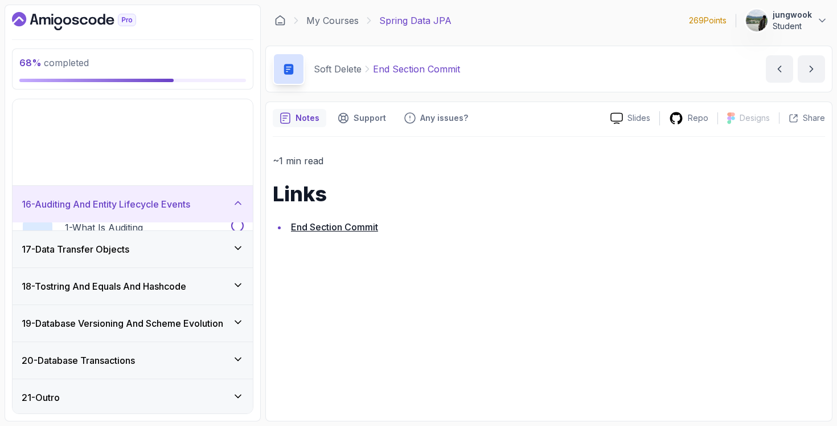
scroll to position [463, 0]
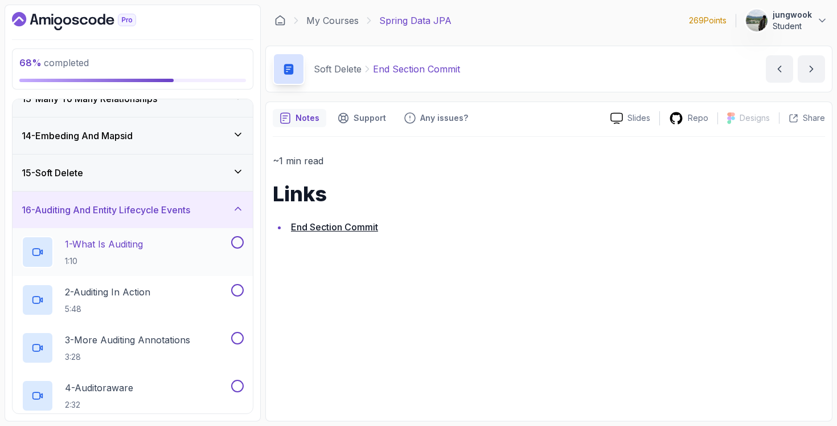
click at [182, 258] on div "1 - What Is Auditing 1:10" at bounding box center [125, 252] width 207 height 32
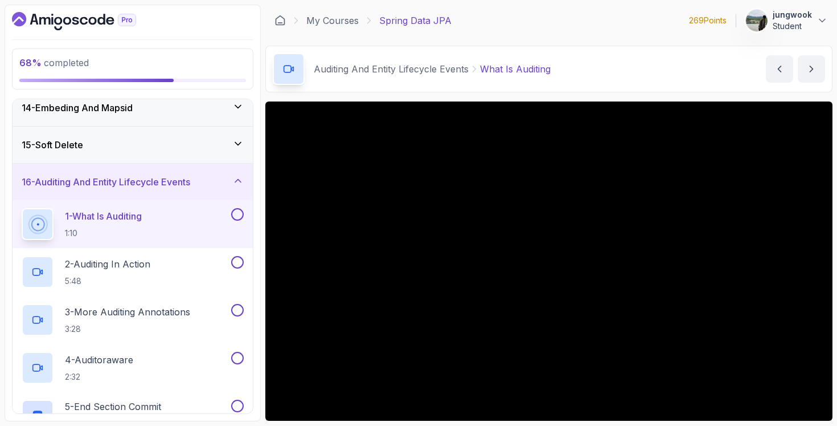
scroll to position [14, 0]
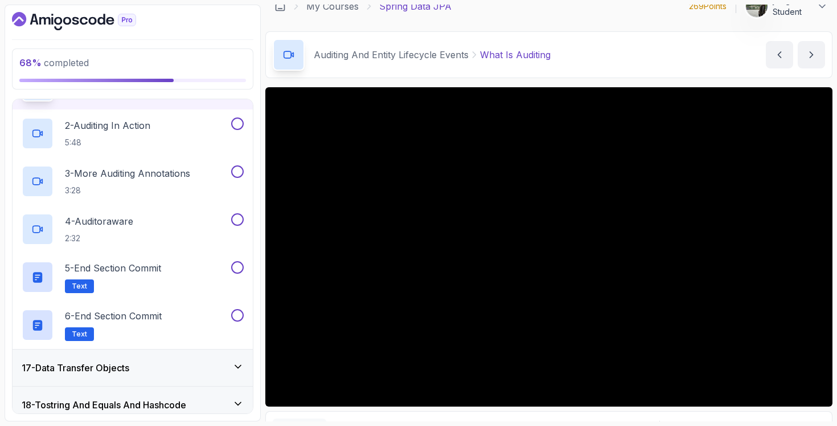
click at [216, 361] on div "17 - Data Transfer Objects" at bounding box center [133, 368] width 222 height 14
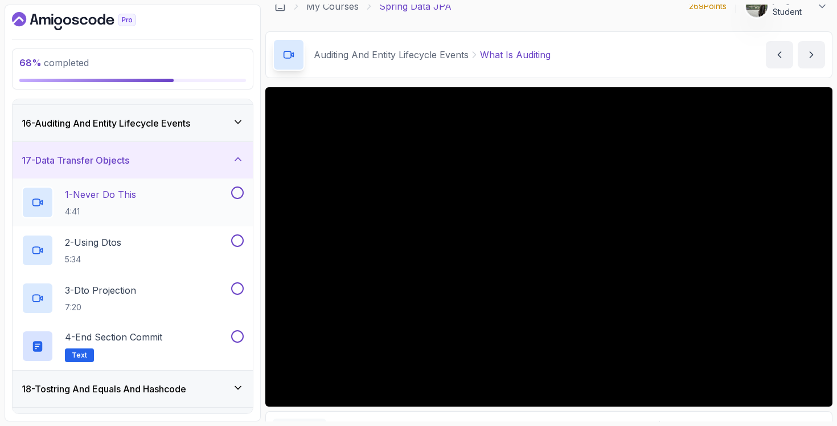
scroll to position [482, 0]
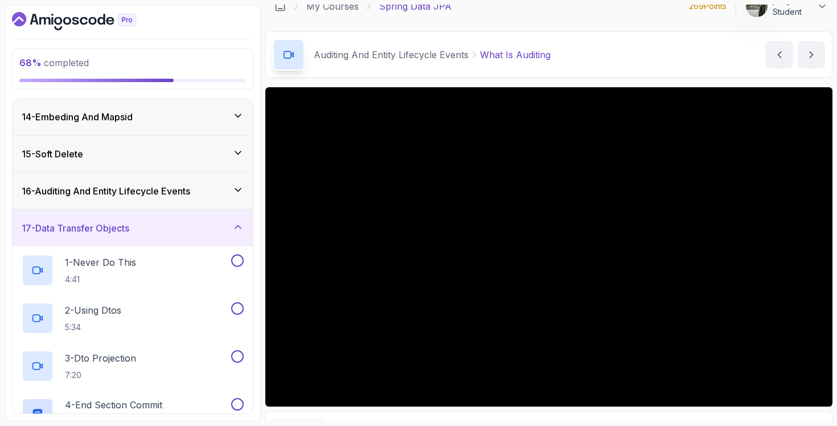
click at [206, 197] on div "16 - Auditing And Entity Lifecycle Events" at bounding box center [133, 191] width 240 height 36
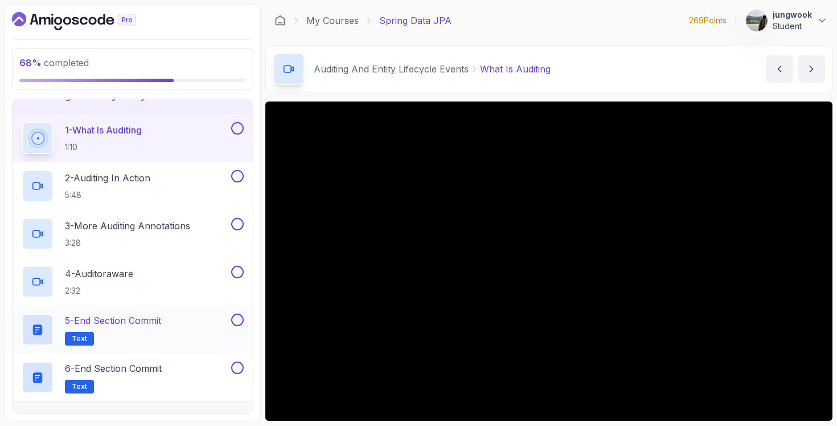
scroll to position [509, 0]
